Goal: Communication & Community: Answer question/provide support

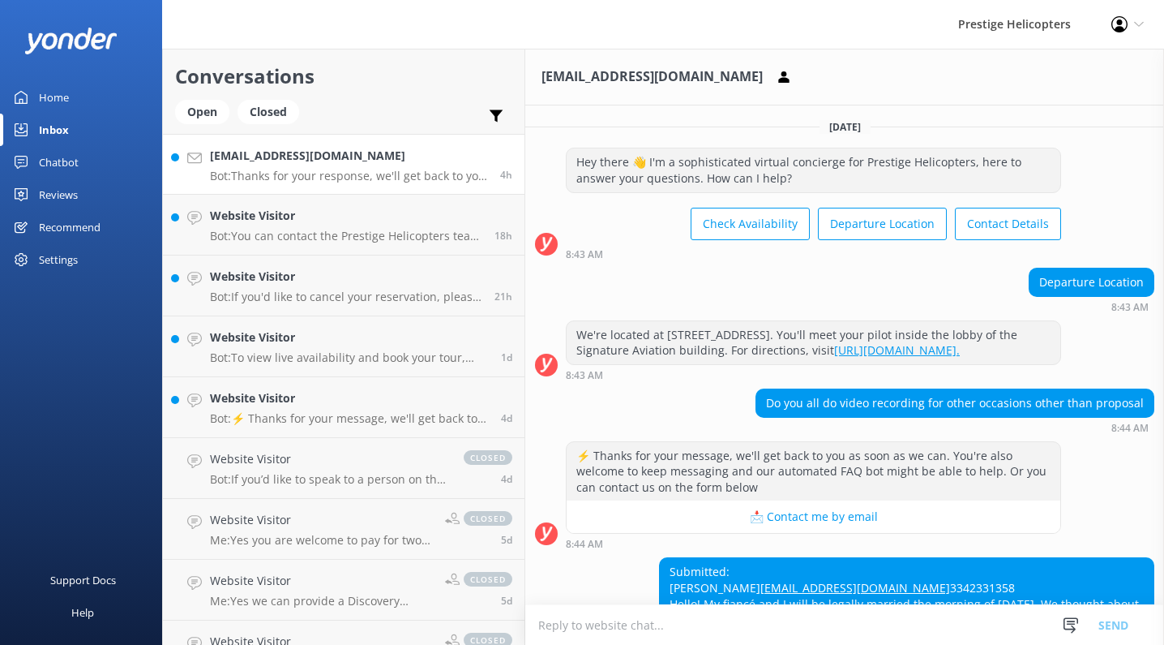
scroll to position [252, 0]
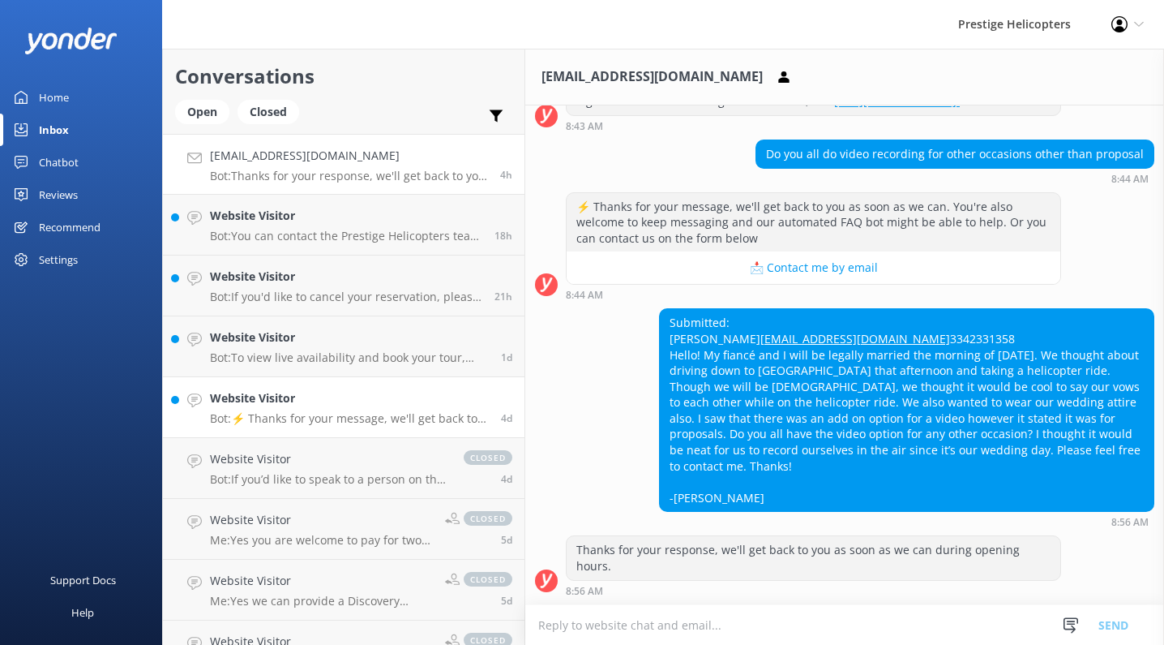
click at [311, 411] on p "Bot: ⚡ Thanks for your message, we'll get back to you as soon as we can. You're…" at bounding box center [349, 418] width 279 height 15
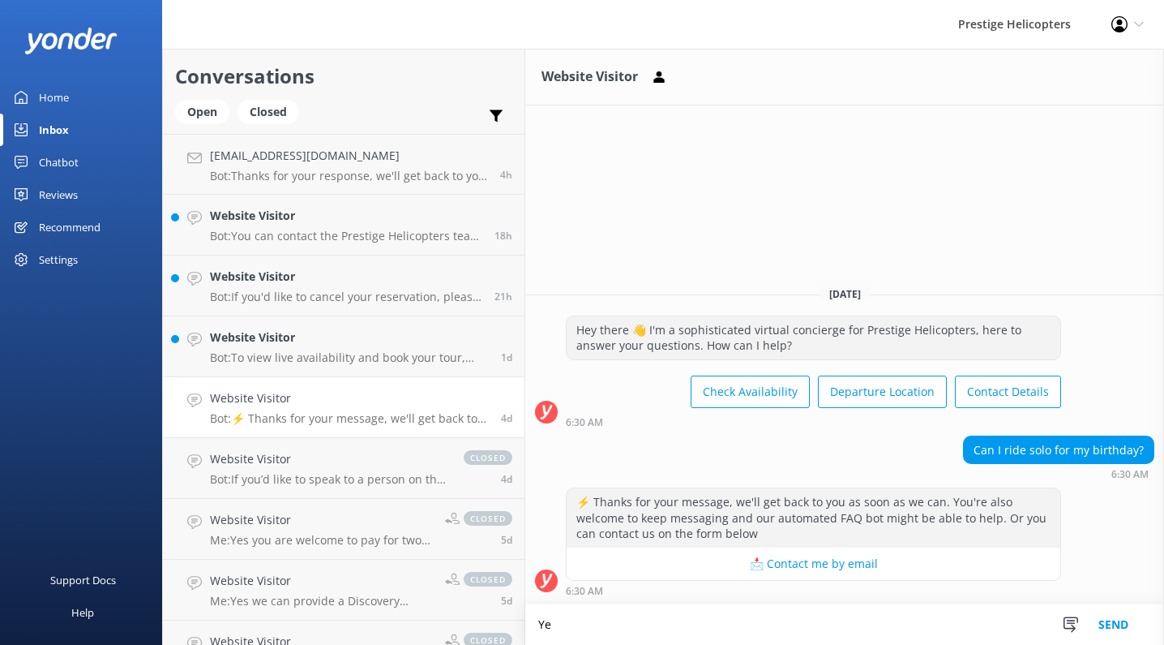
type textarea "Y"
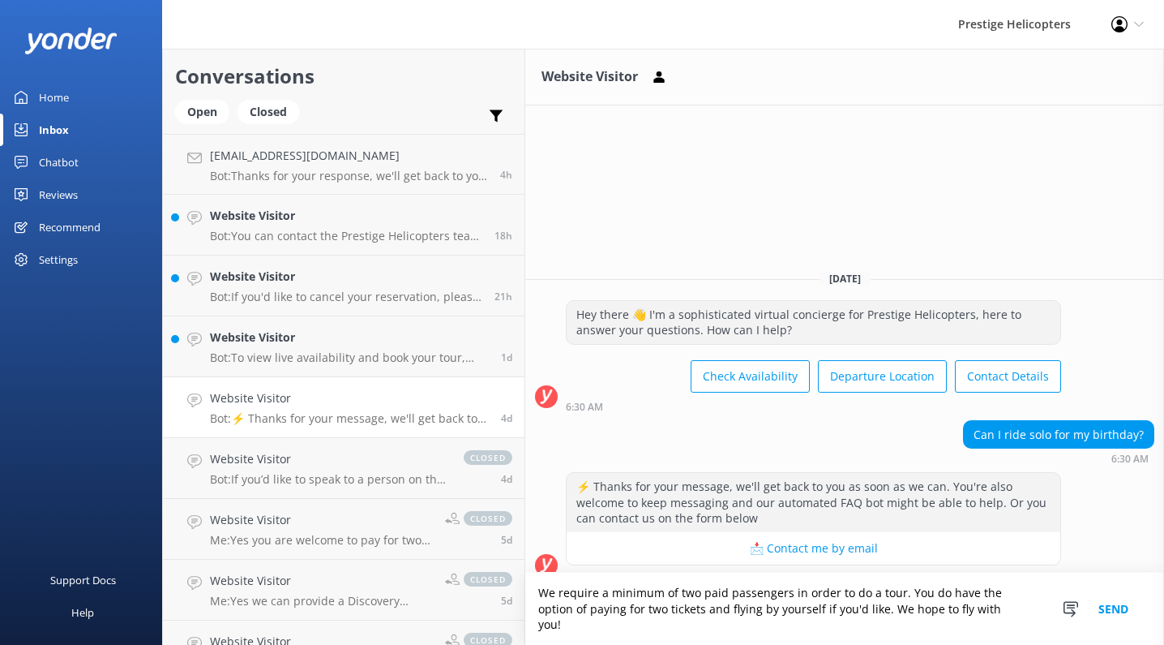
type textarea "We require a minimum of two paid passengers in order to do a tour. You do have …"
click at [1113, 613] on button "Send" at bounding box center [1113, 608] width 61 height 72
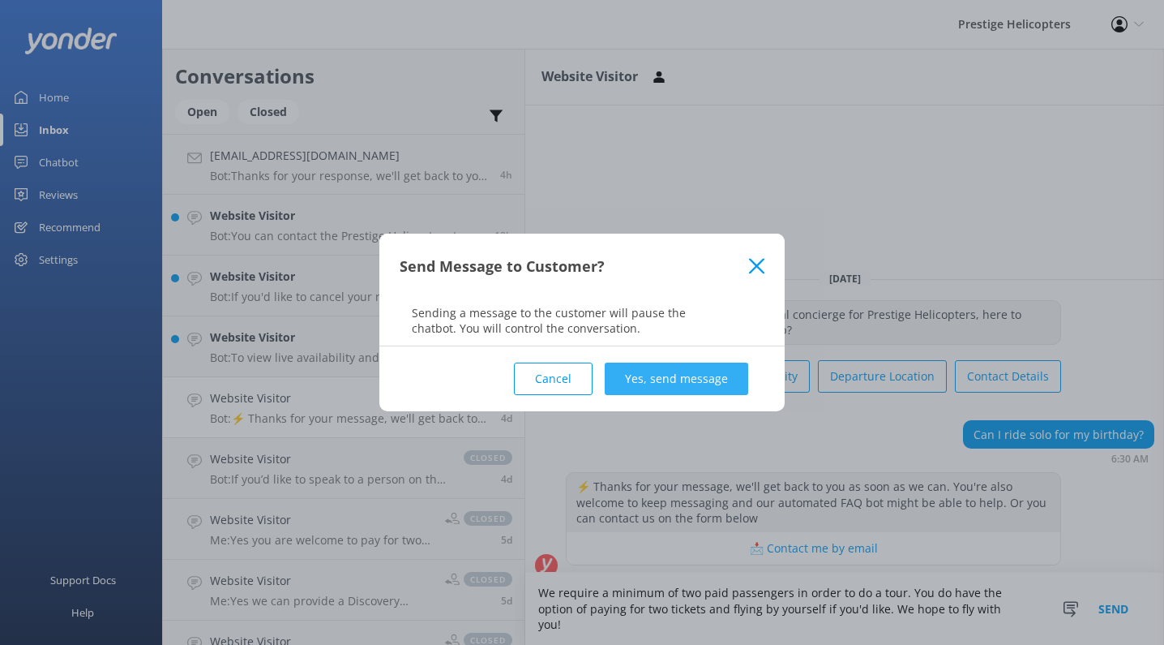
click at [697, 379] on button "Yes, send message" at bounding box center [677, 378] width 144 height 32
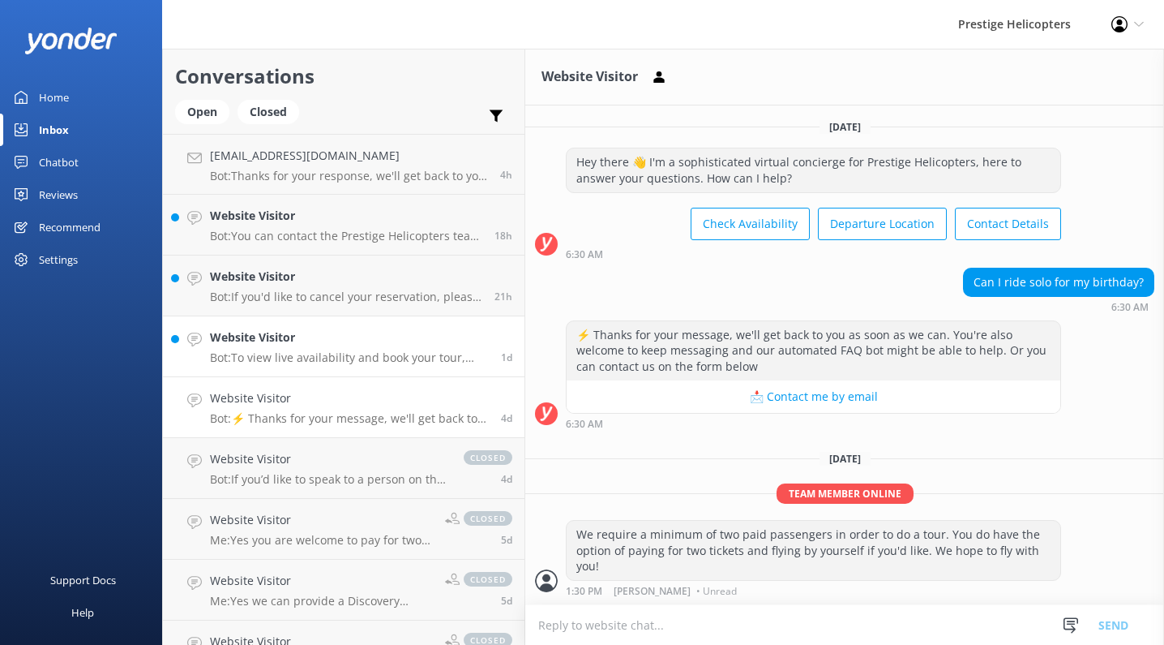
click at [337, 332] on h4 "Website Visitor" at bounding box center [349, 337] width 279 height 18
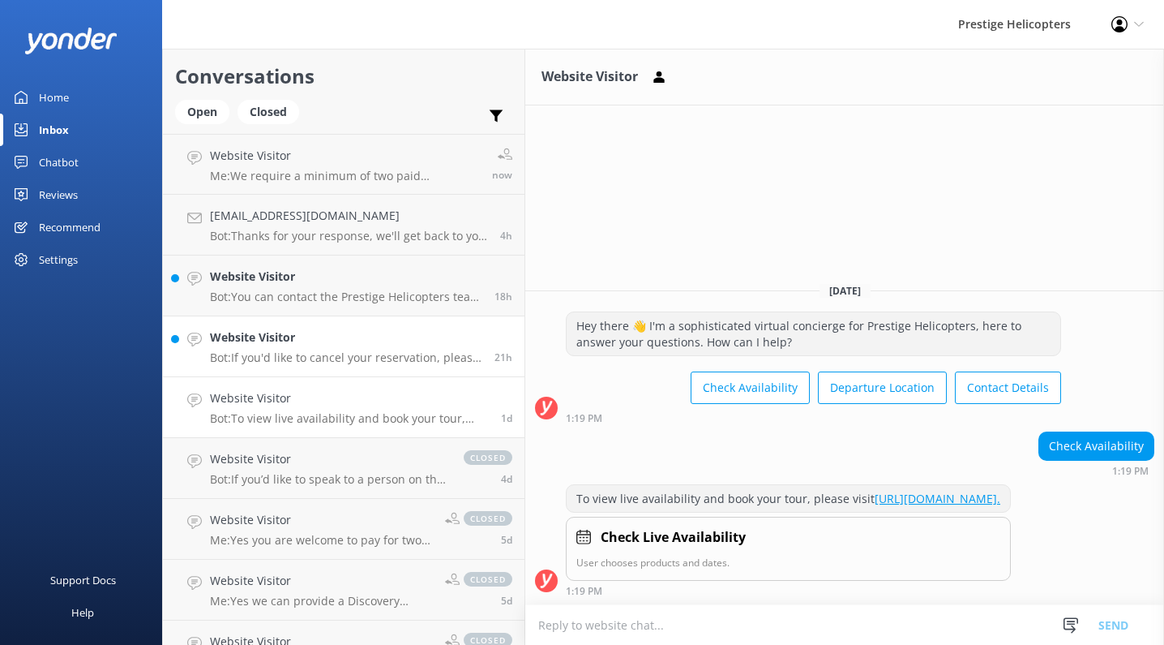
click at [362, 348] on div "Website Visitor Bot: If you'd like to cancel your reservation, please contact t…" at bounding box center [346, 346] width 272 height 36
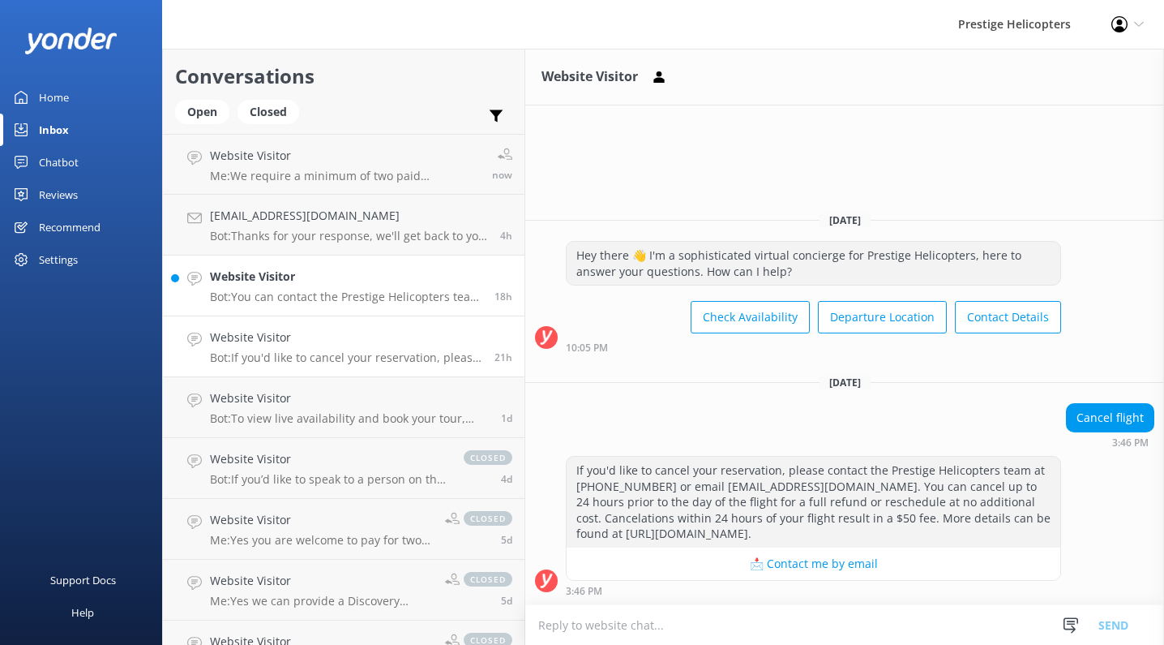
click at [383, 305] on link "Website Visitor Bot: You can contact the Prestige Helicopters team at [PHONE_NU…" at bounding box center [344, 285] width 362 height 61
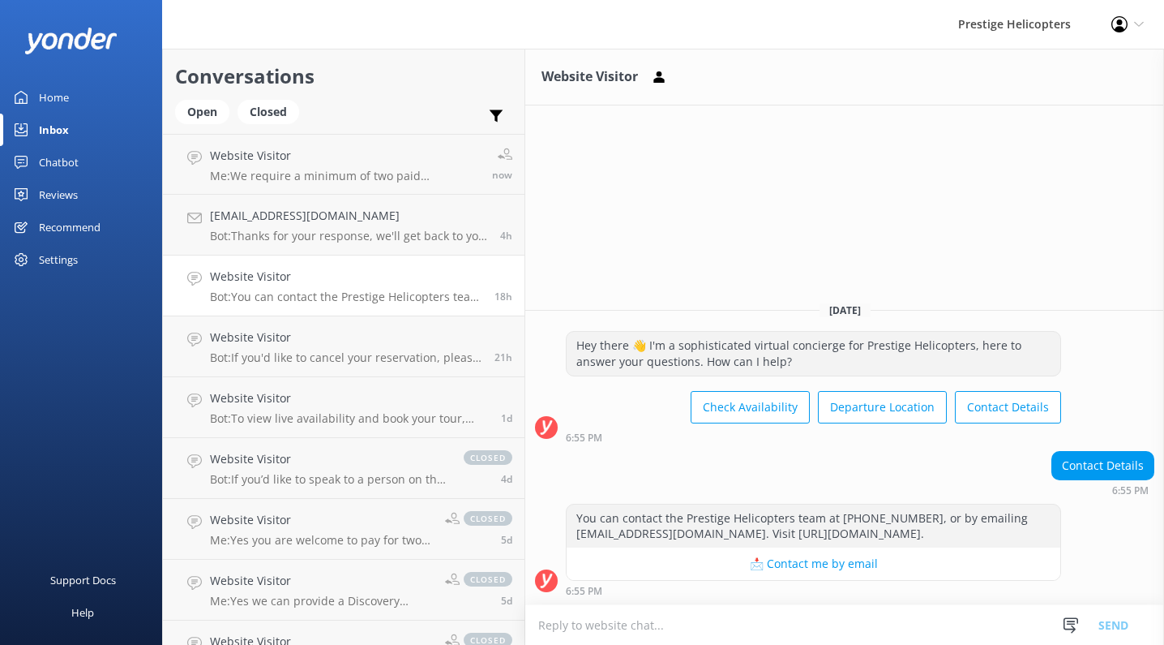
click at [47, 97] on div "Home" at bounding box center [54, 97] width 30 height 32
